Goal: Task Accomplishment & Management: Complete application form

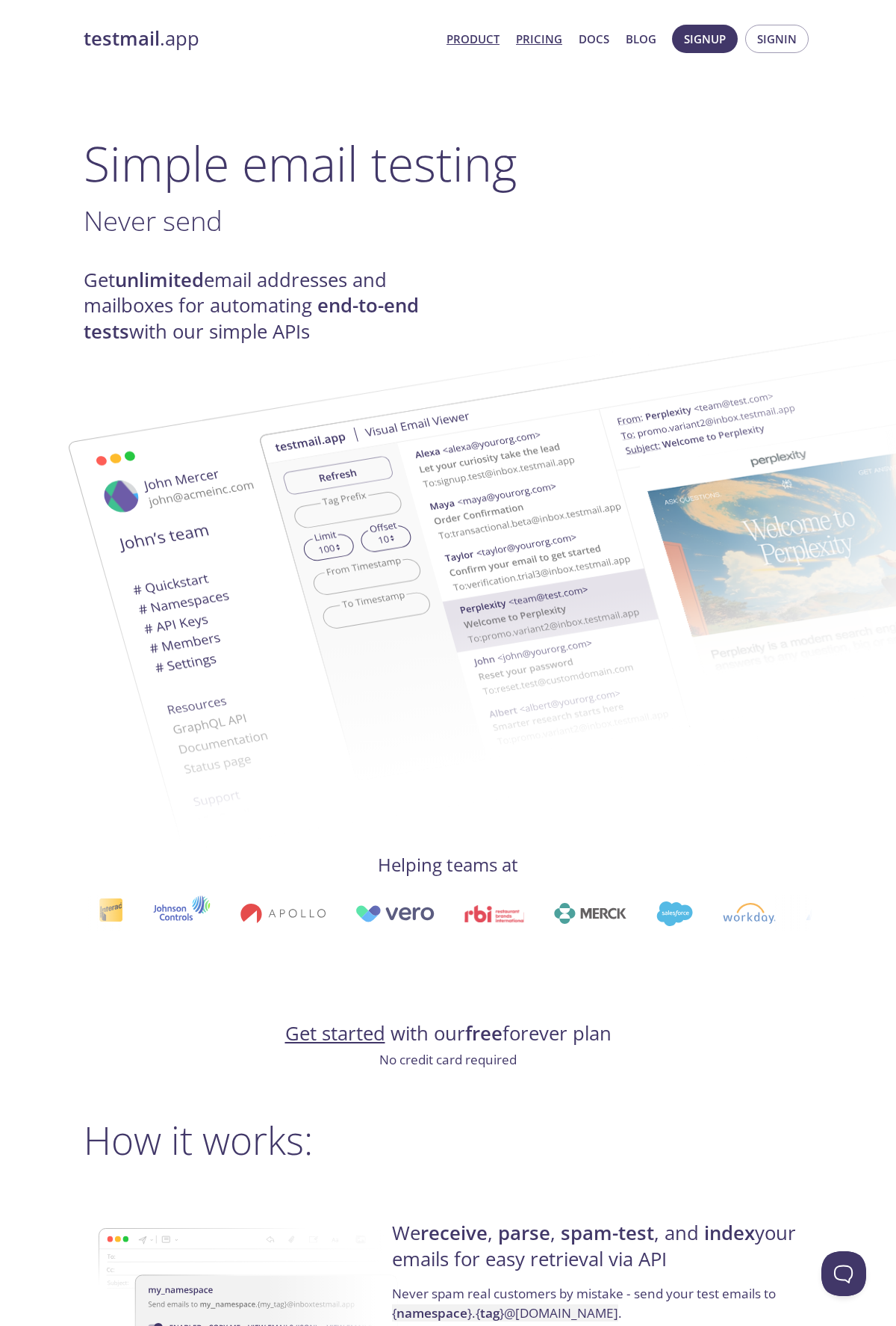
click at [543, 38] on link "Pricing" at bounding box center [539, 38] width 47 height 19
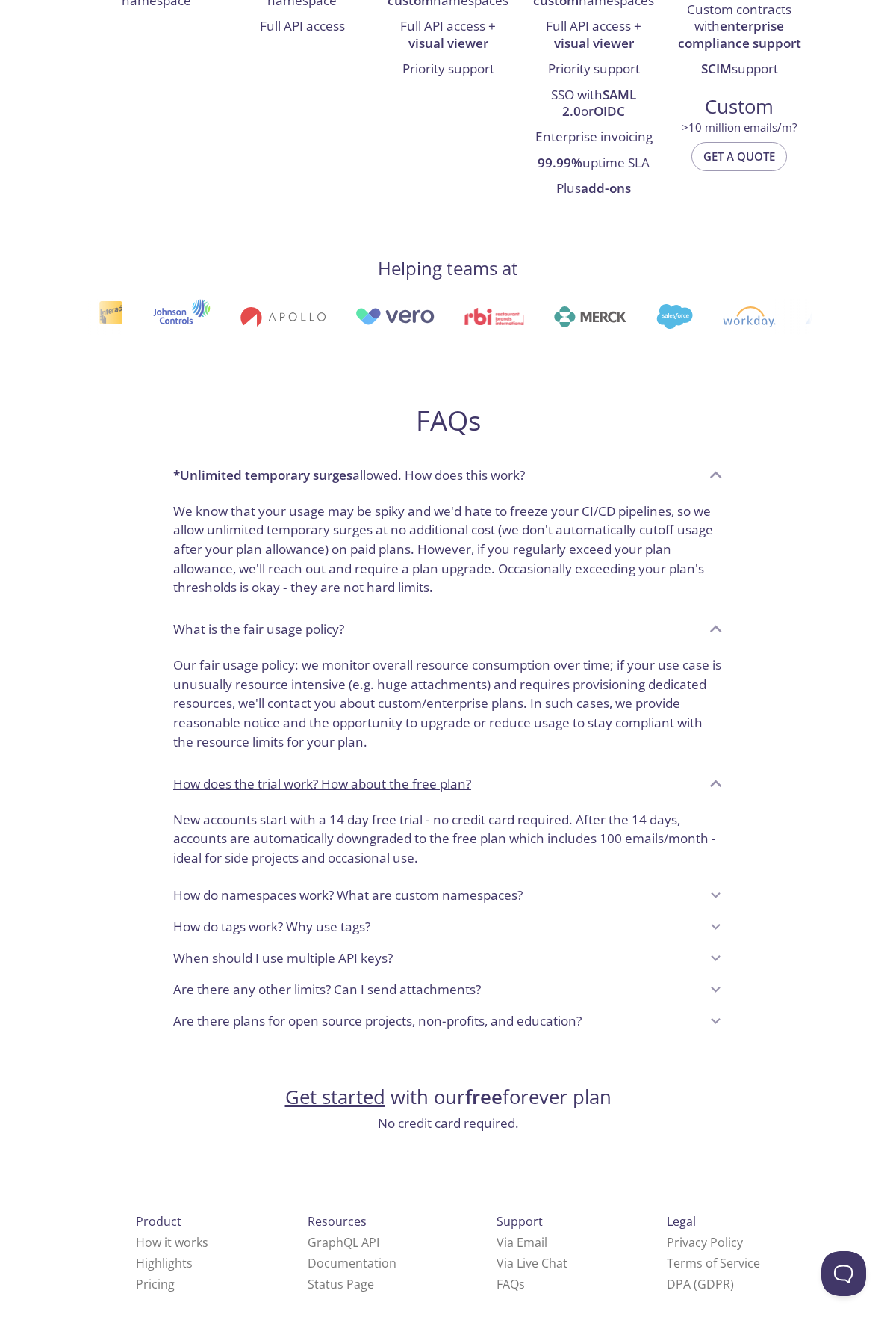
scroll to position [507, 0]
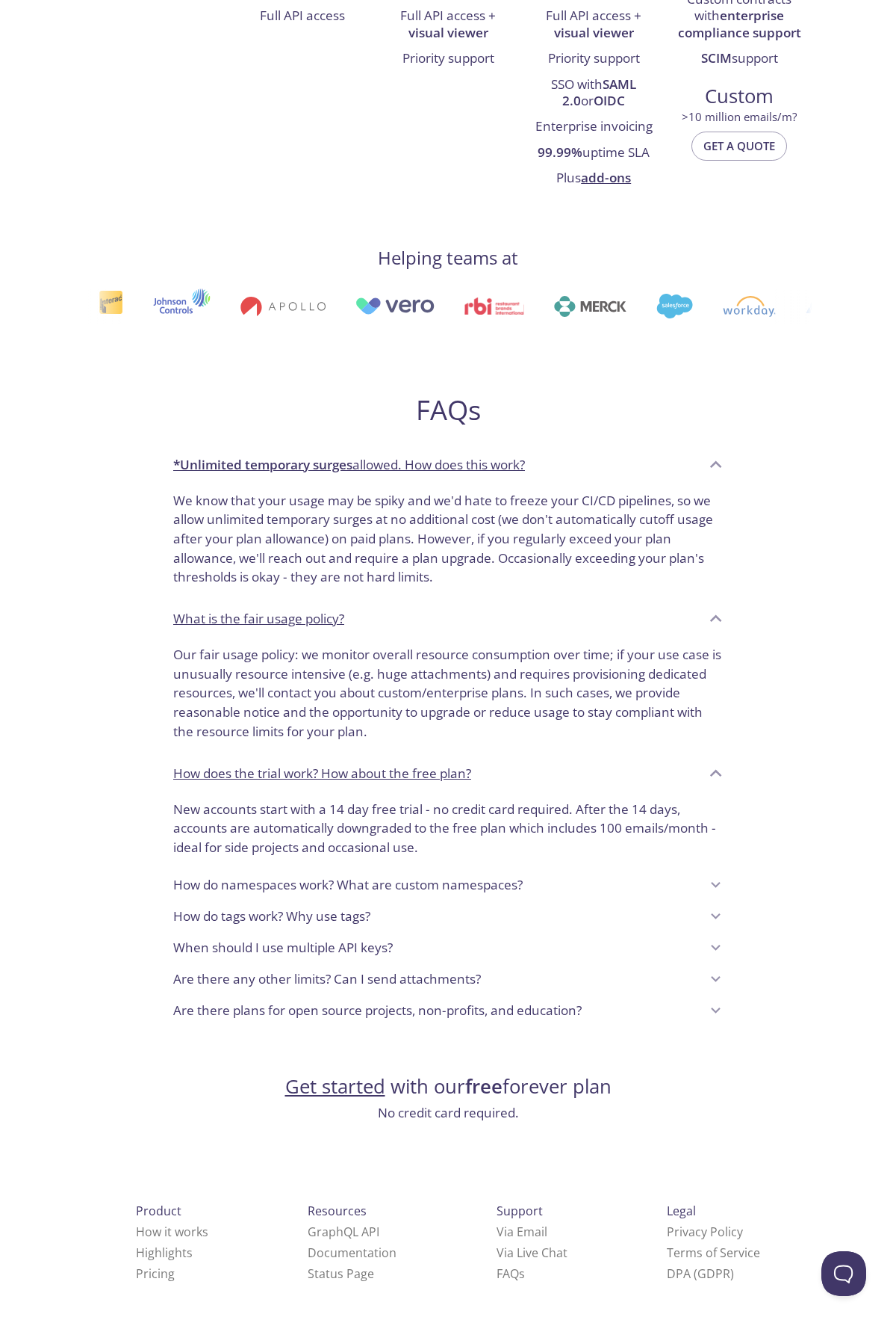
drag, startPoint x: 353, startPoint y: 1090, endPoint x: 384, endPoint y: 1060, distance: 43.1
click at [353, 1090] on link "Get started" at bounding box center [335, 1085] width 100 height 26
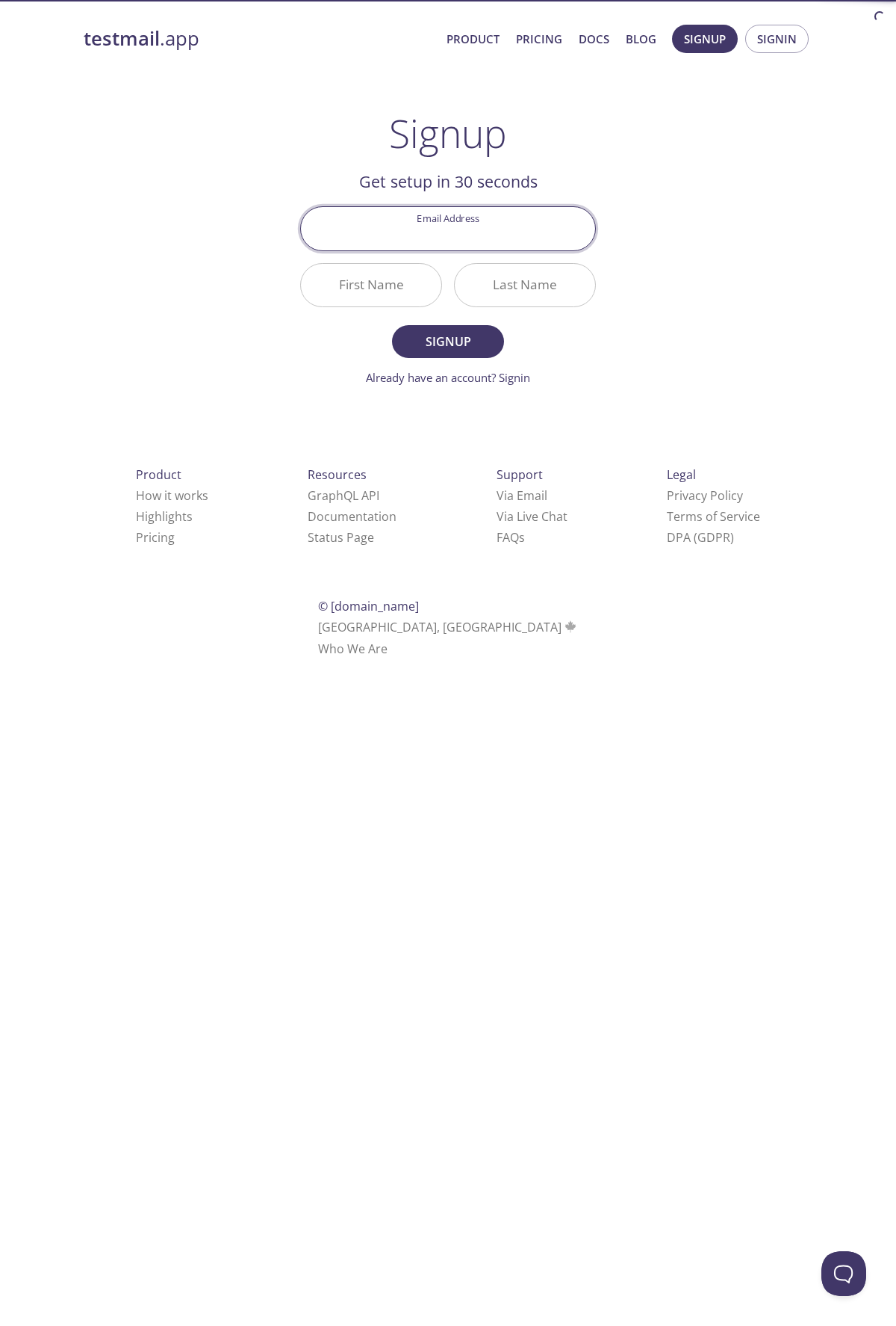
click at [464, 225] on input "Email Address" at bounding box center [447, 228] width 294 height 42
type input "[EMAIL_ADDRESS][DOMAIN_NAME]"
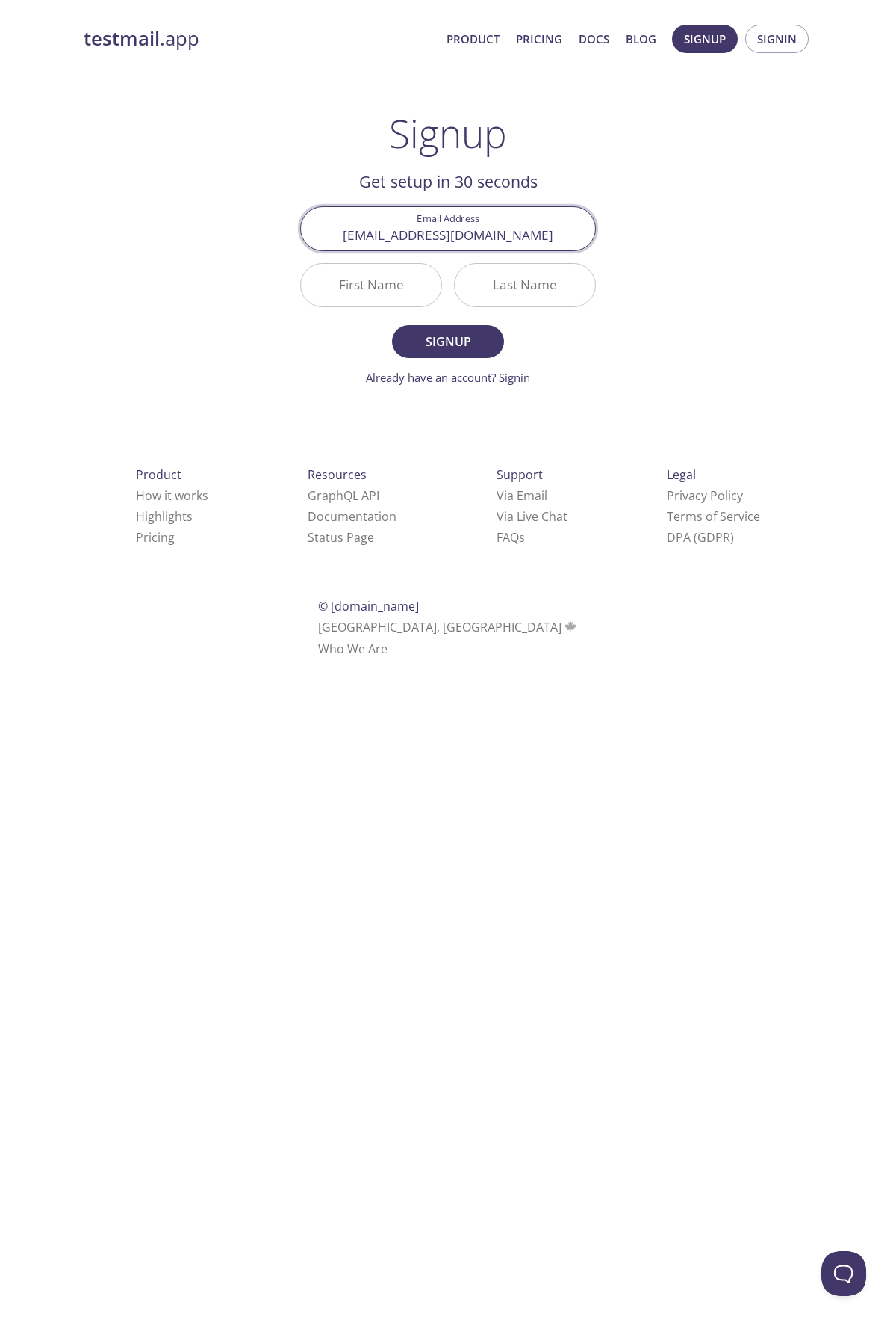
click at [368, 284] on input "First Name" at bounding box center [371, 285] width 141 height 42
click at [0, 677] on nordpass-autofill-portal at bounding box center [0, 677] width 0 height 0
type input "Miš"
type input "Srdjan"
click at [447, 339] on span "Signup" at bounding box center [447, 341] width 79 height 21
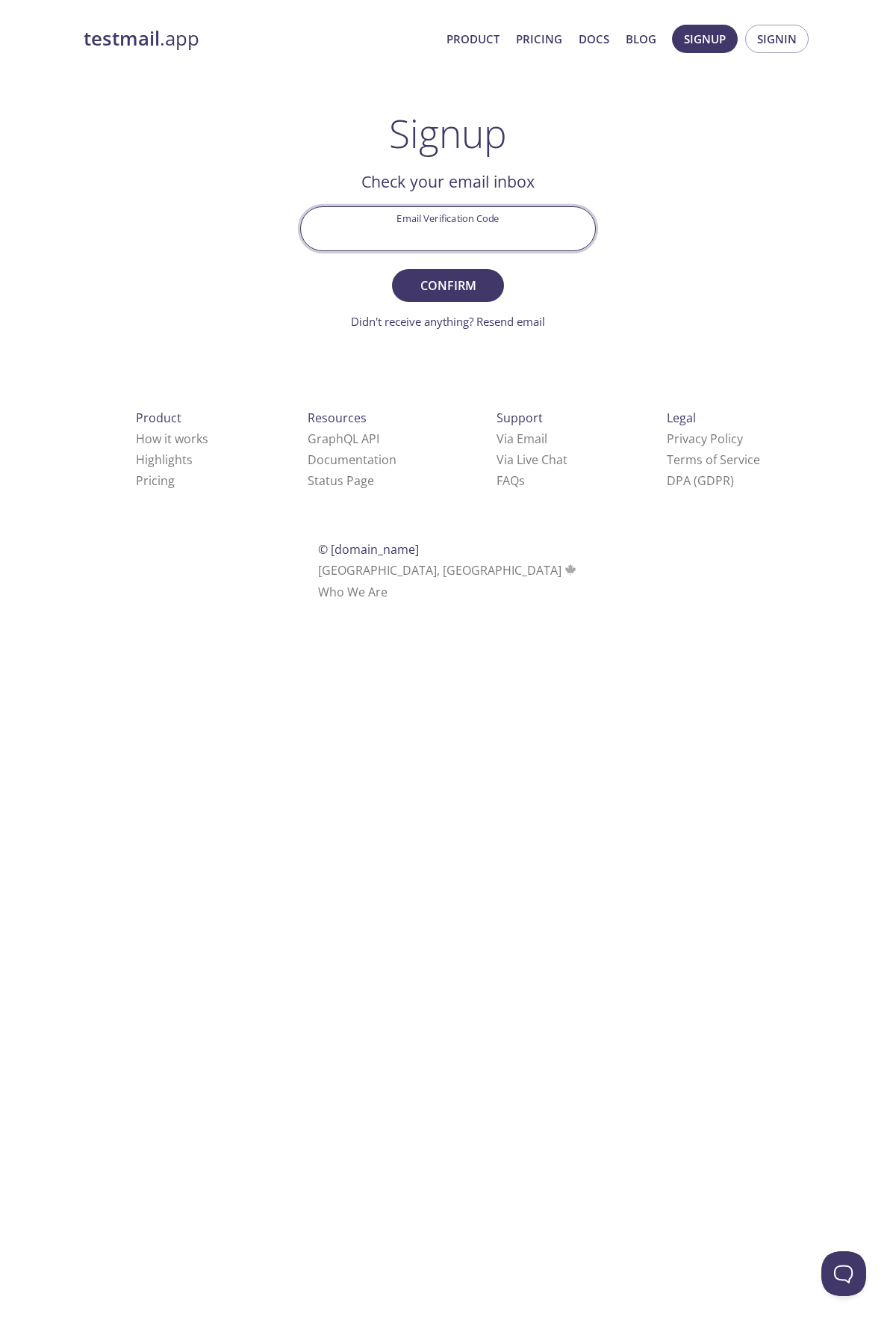
click at [445, 228] on input "Email Verification Code" at bounding box center [447, 228] width 294 height 42
paste input "KPYKECW"
type input "KPYKECW"
drag, startPoint x: 451, startPoint y: 285, endPoint x: 412, endPoint y: 269, distance: 42.2
click at [451, 285] on span "Confirm" at bounding box center [447, 286] width 79 height 21
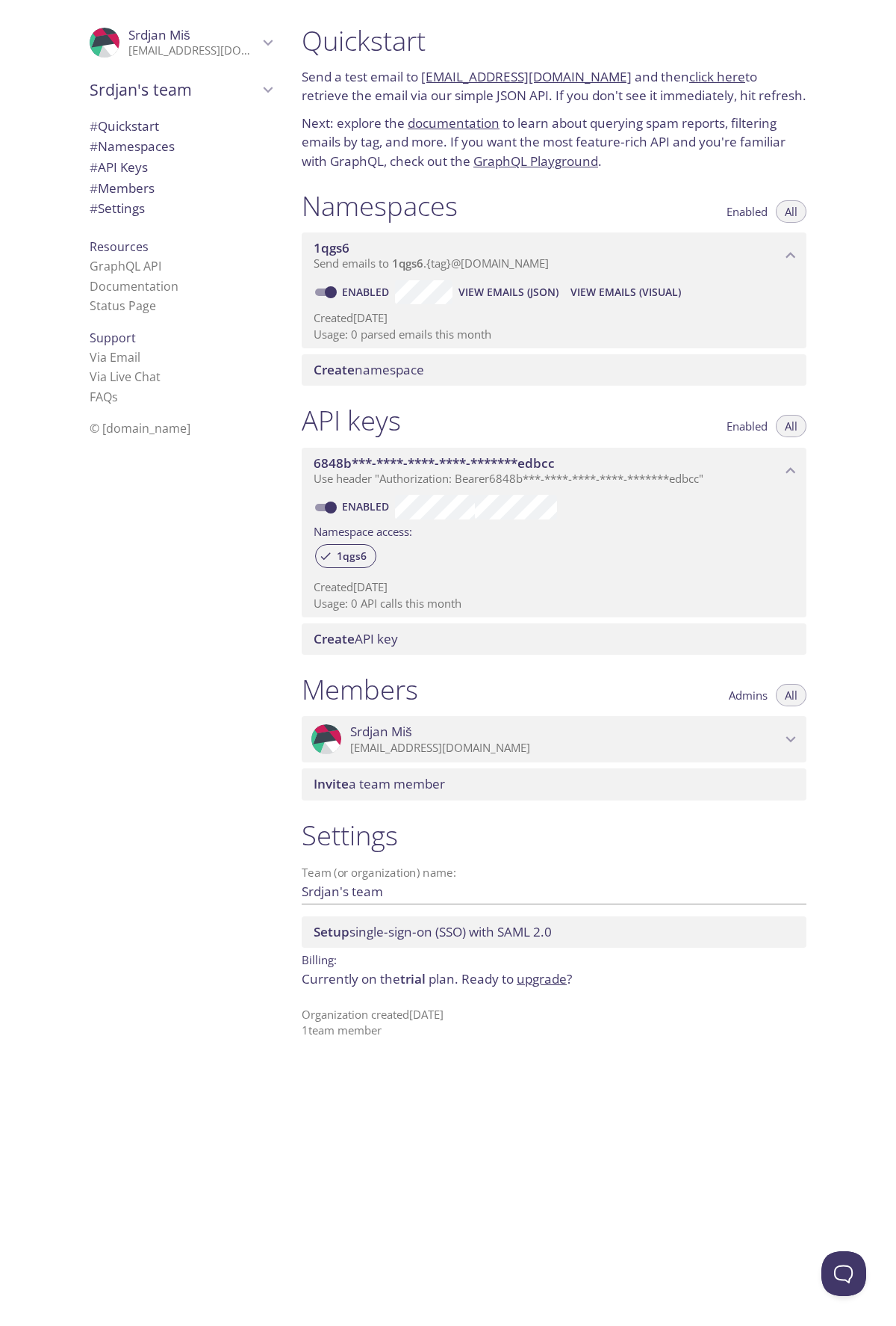
click at [129, 210] on span "# Settings" at bounding box center [117, 208] width 55 height 17
